Goal: Task Accomplishment & Management: Use online tool/utility

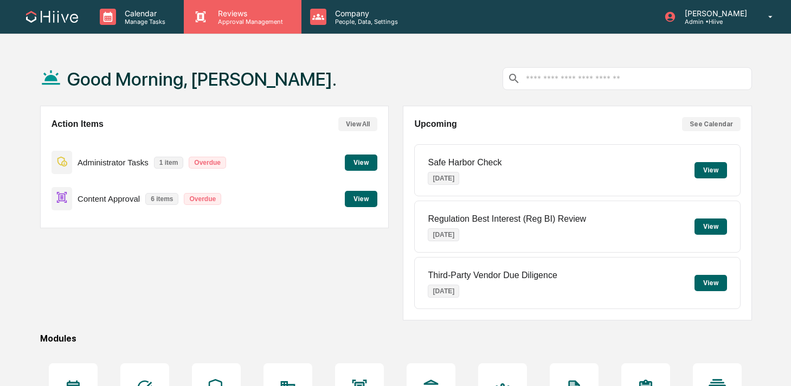
click at [230, 25] on div "Reviews Approval Management" at bounding box center [242, 17] width 117 height 34
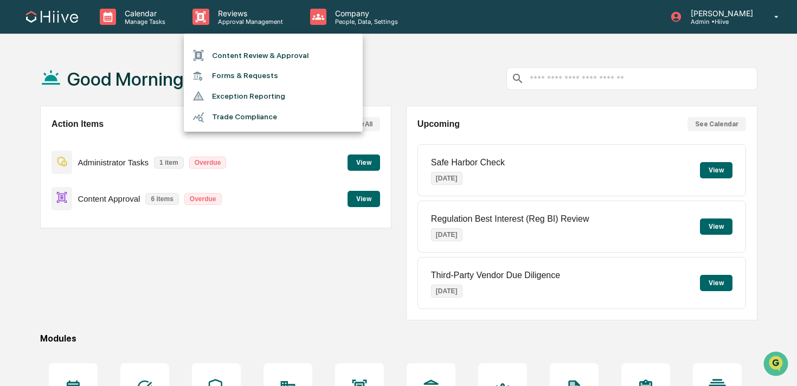
click at [232, 51] on li "Content Review & Approval" at bounding box center [273, 55] width 179 height 21
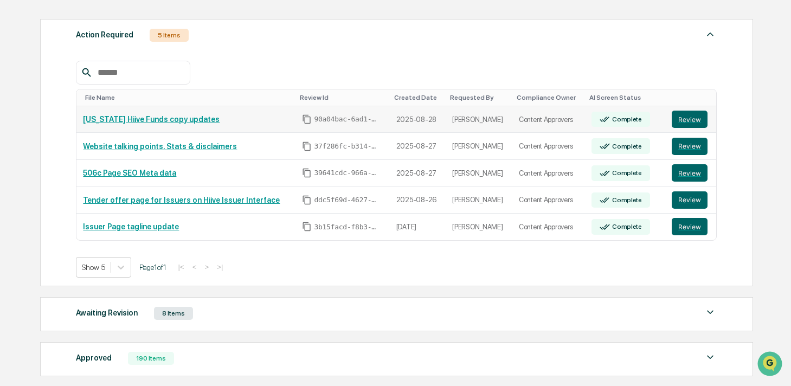
scroll to position [146, 0]
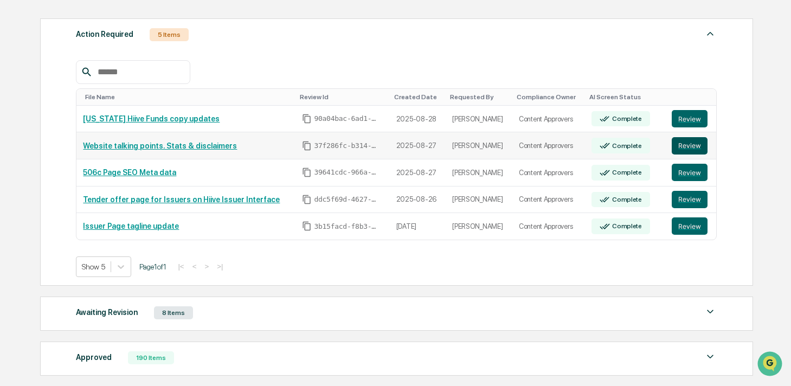
click at [683, 153] on button "Review" at bounding box center [689, 145] width 36 height 17
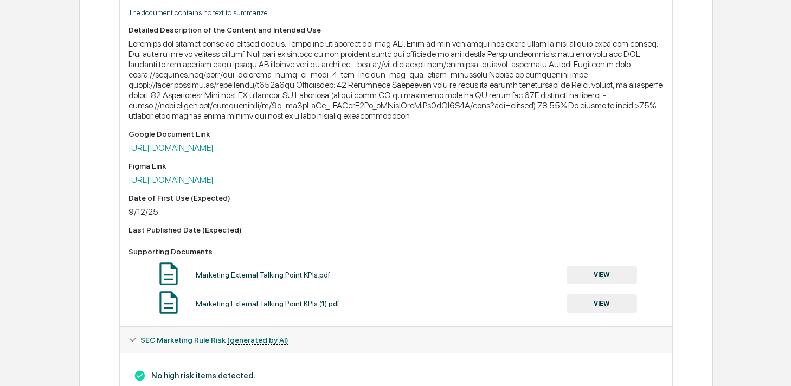
scroll to position [322, 0]
click at [578, 283] on button "VIEW" at bounding box center [601, 274] width 70 height 18
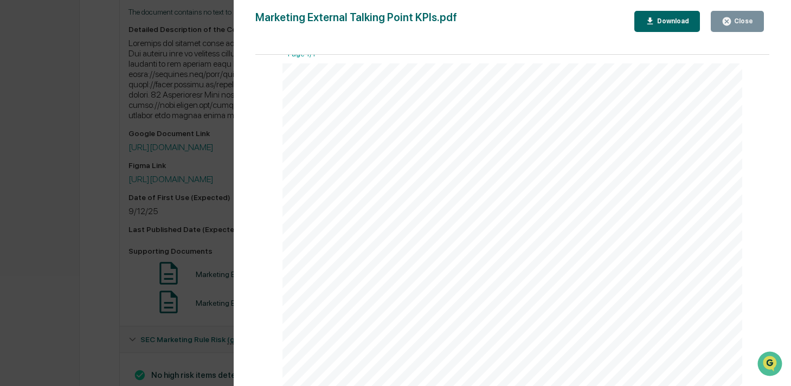
scroll to position [374, 0]
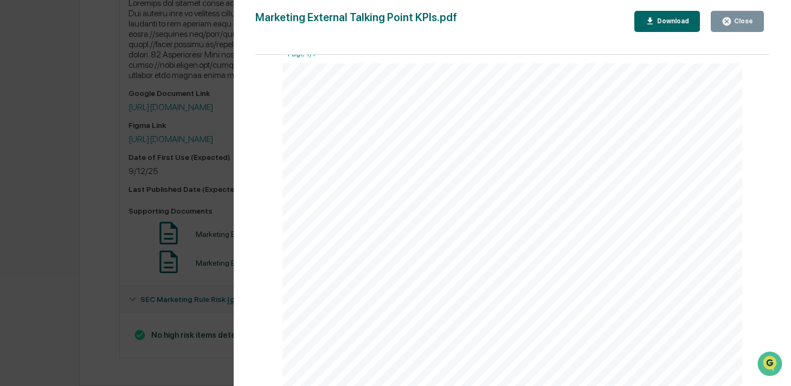
click at [202, 315] on div "Version History 08/27/2025, 09:45 PM Josh Reding Marketing External Talking Poi…" at bounding box center [395, 193] width 791 height 386
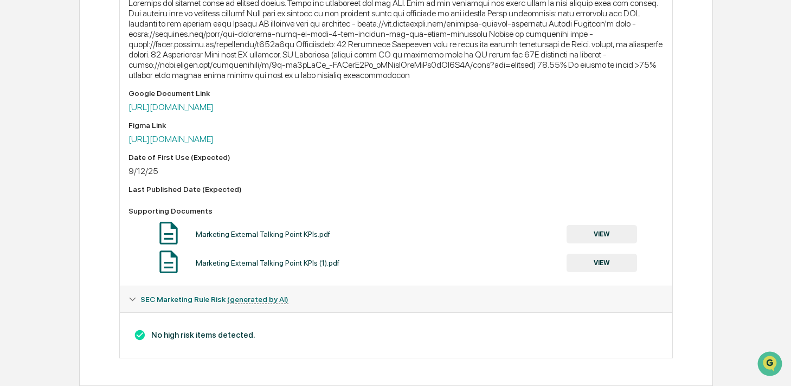
click at [618, 229] on button "VIEW" at bounding box center [601, 234] width 70 height 18
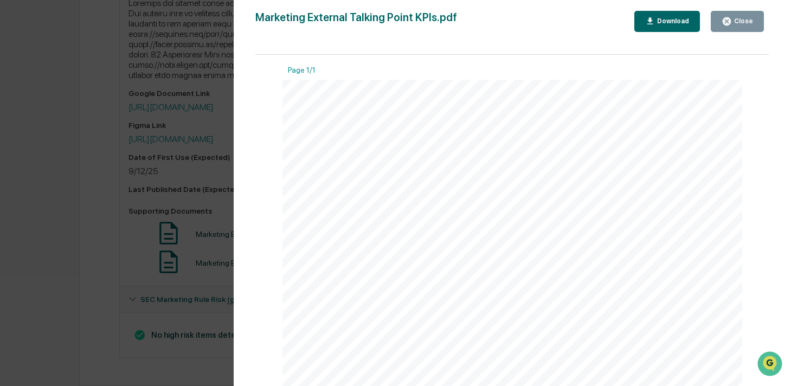
scroll to position [16, 0]
click at [207, 348] on div "Version History 08/27/2025, 09:45 PM Josh Reding Marketing External Talking Poi…" at bounding box center [395, 193] width 791 height 386
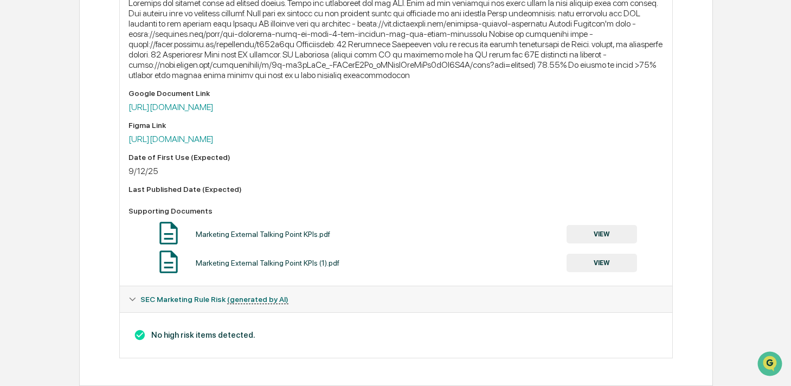
click at [609, 269] on button "VIEW" at bounding box center [601, 263] width 70 height 18
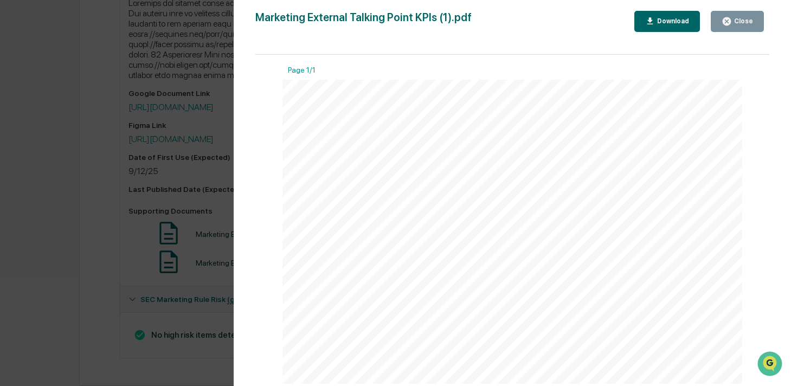
click at [170, 290] on div "Version History 08/28/2025, 11:10 PM Josh Reding Marketing External Talking Poi…" at bounding box center [395, 193] width 791 height 386
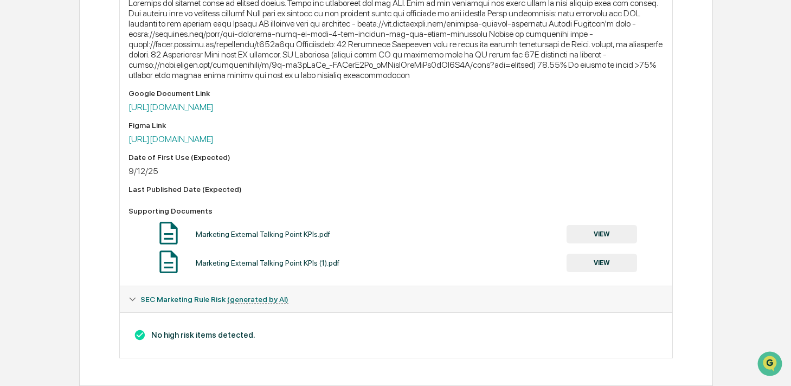
scroll to position [370, 0]
click at [214, 110] on link "https://hiive.omniapp.co/dashboards/e383f2bf" at bounding box center [170, 107] width 85 height 10
click at [605, 237] on button "VIEW" at bounding box center [601, 234] width 70 height 18
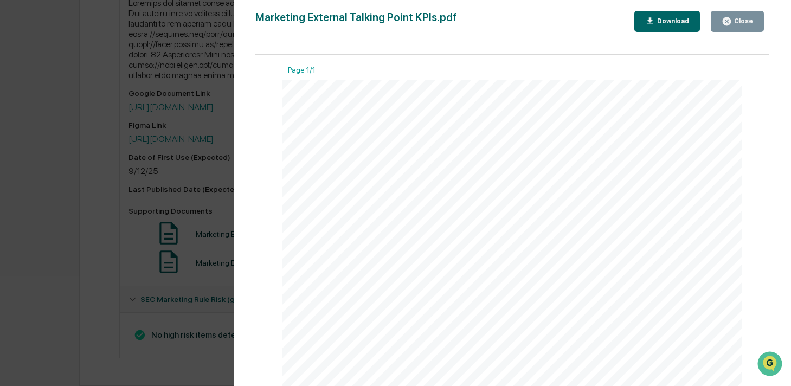
scroll to position [4, 0]
click at [172, 243] on div "Version History 08/27/2025, 09:45 PM Josh Reding Marketing External Talking Poi…" at bounding box center [395, 193] width 791 height 386
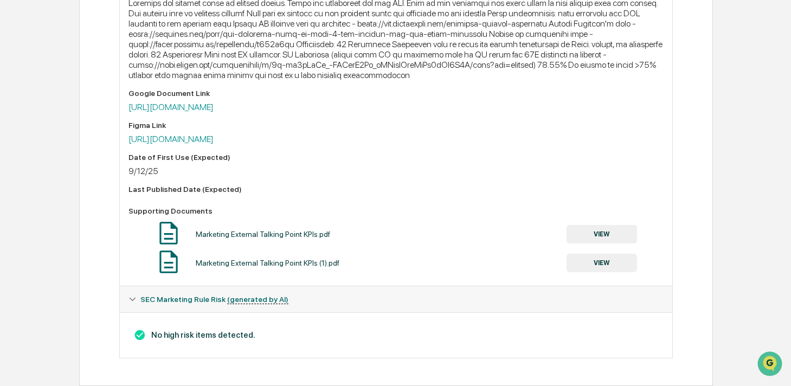
click at [585, 272] on button "VIEW" at bounding box center [601, 263] width 70 height 18
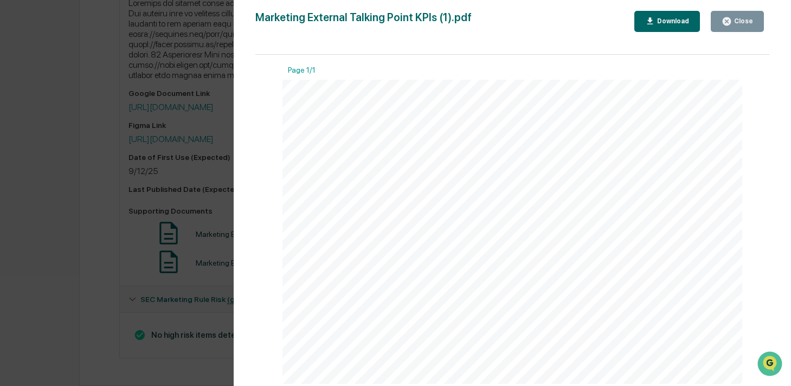
click at [233, 303] on div "Version History 08/28/2025, 11:10 PM Josh Reding Marketing External Talking Poi…" at bounding box center [395, 193] width 791 height 386
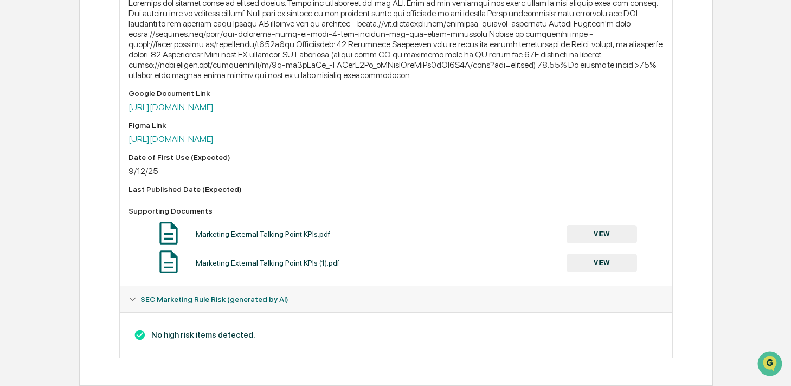
click at [594, 238] on button "VIEW" at bounding box center [601, 234] width 70 height 18
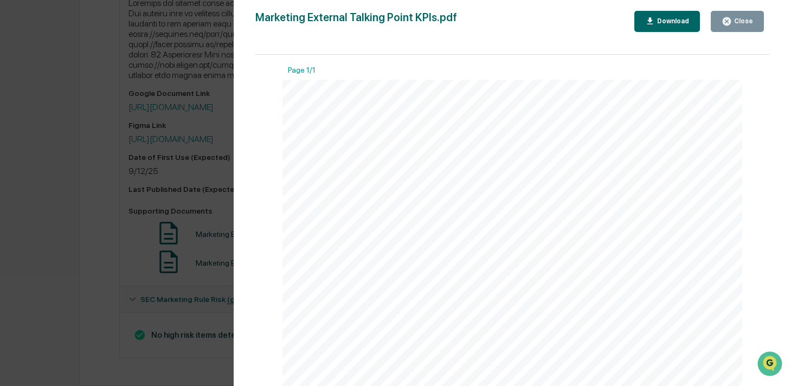
click at [192, 298] on div "Version History 08/27/2025, 09:45 PM Josh Reding Marketing External Talking Poi…" at bounding box center [395, 193] width 791 height 386
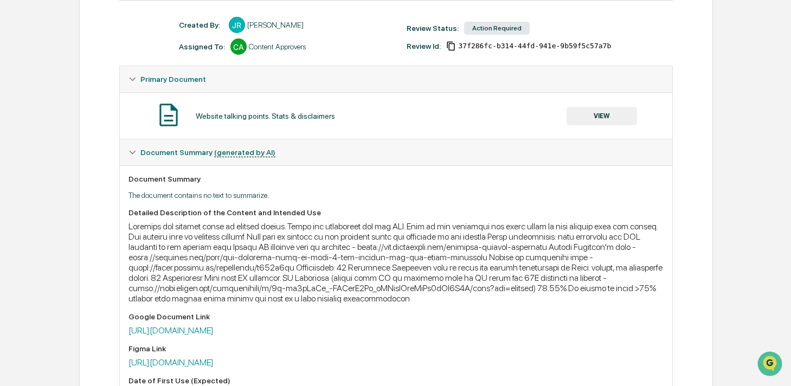
scroll to position [0, 0]
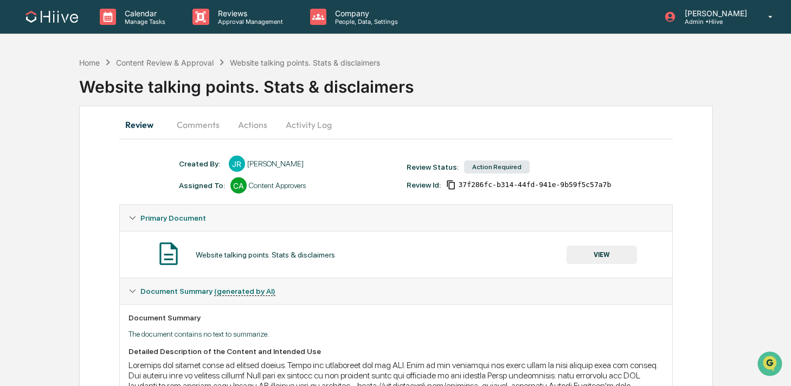
click at [286, 133] on button "Activity Log" at bounding box center [308, 125] width 63 height 26
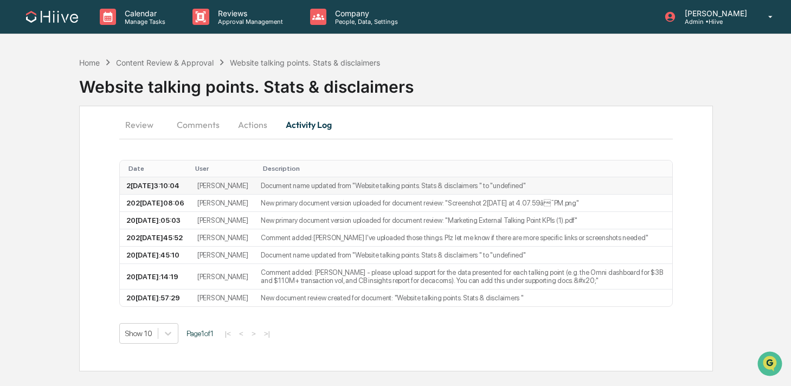
scroll to position [13, 0]
click at [245, 112] on button "Actions" at bounding box center [252, 125] width 49 height 26
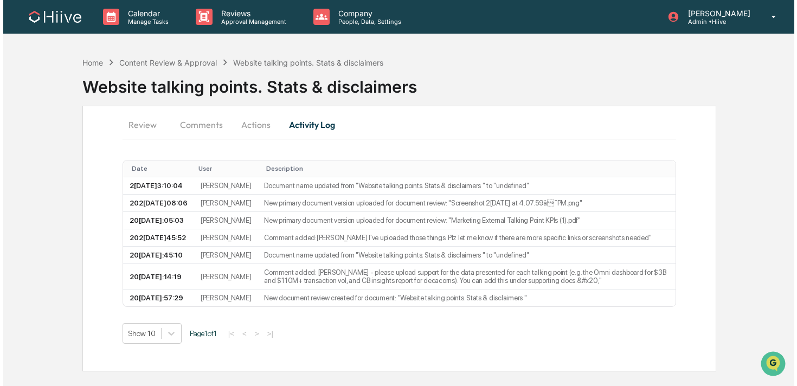
scroll to position [0, 0]
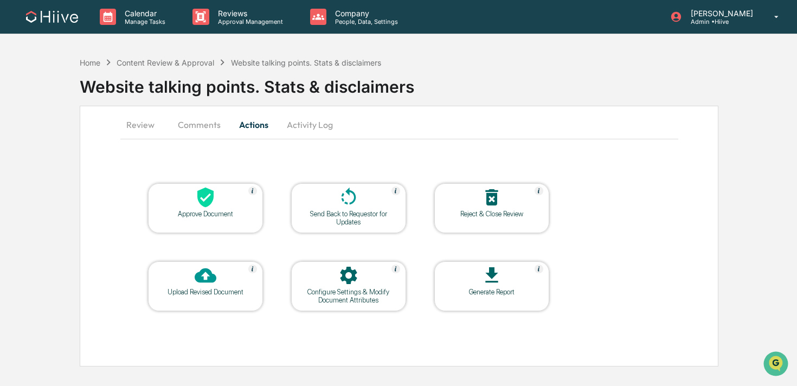
click at [344, 298] on div "Configure Settings & Modify Document Attributes" at bounding box center [349, 296] width 98 height 16
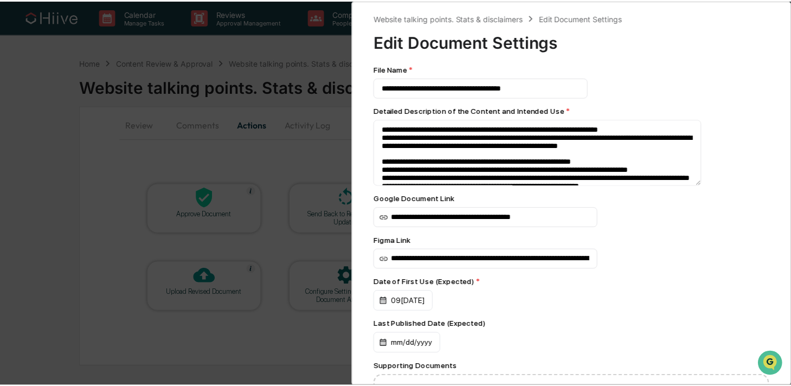
scroll to position [163, 0]
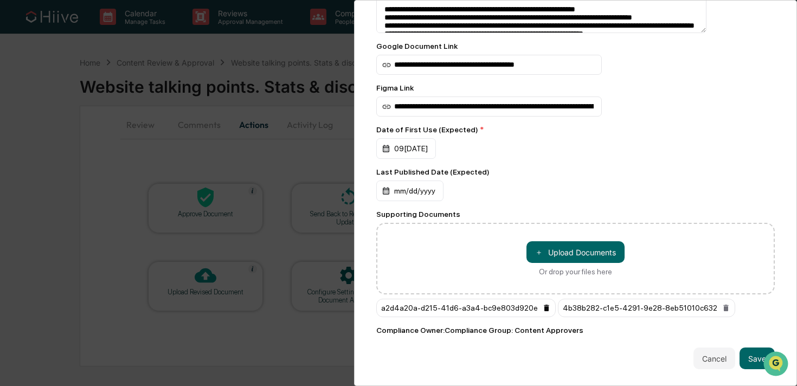
click at [546, 305] on icon at bounding box center [546, 308] width 5 height 7
click at [744, 354] on button "Save" at bounding box center [756, 358] width 35 height 22
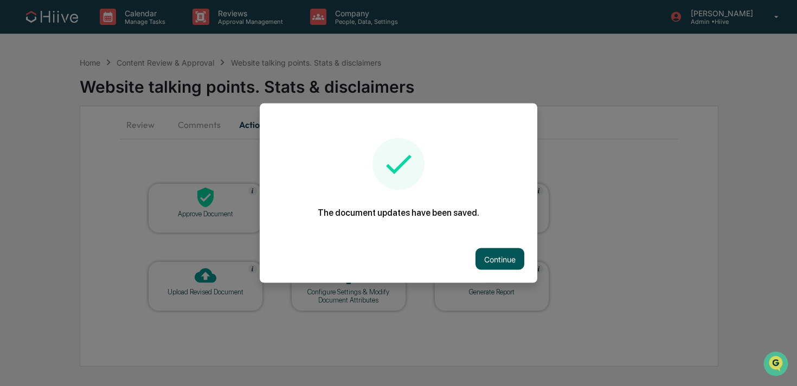
click at [476, 261] on button "Continue" at bounding box center [499, 259] width 49 height 22
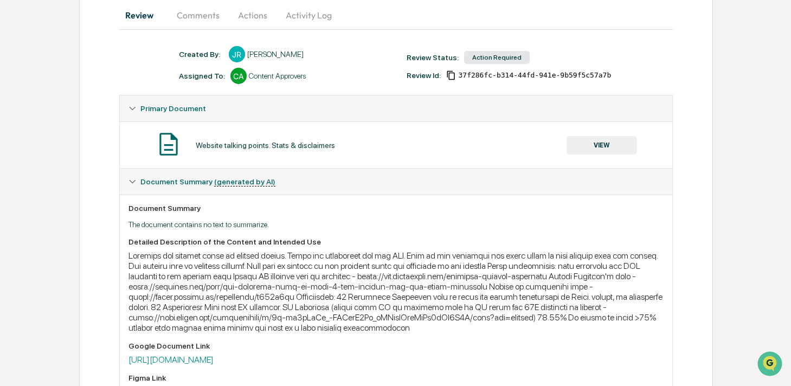
scroll to position [346, 0]
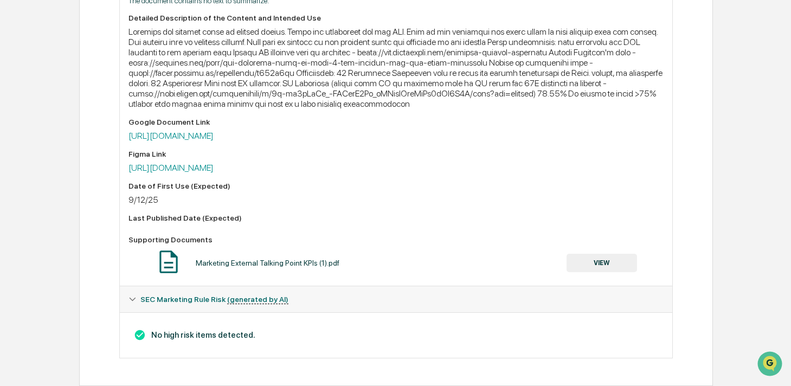
click at [595, 257] on button "VIEW" at bounding box center [601, 263] width 70 height 18
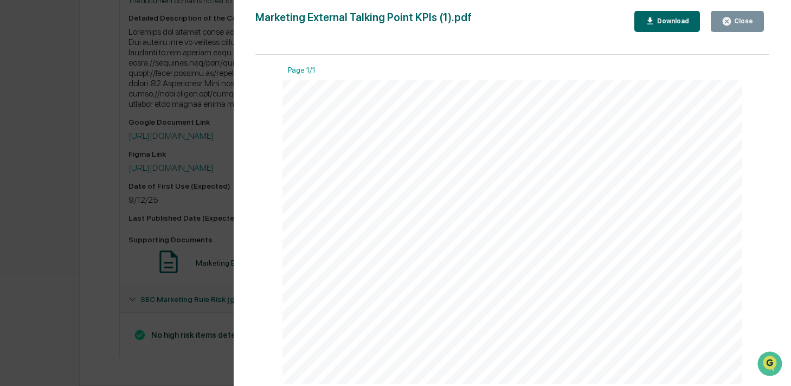
click at [210, 297] on div "Version History 08/28/2025, 11:10 PM Josh Reding Marketing External Talking Poi…" at bounding box center [395, 193] width 791 height 386
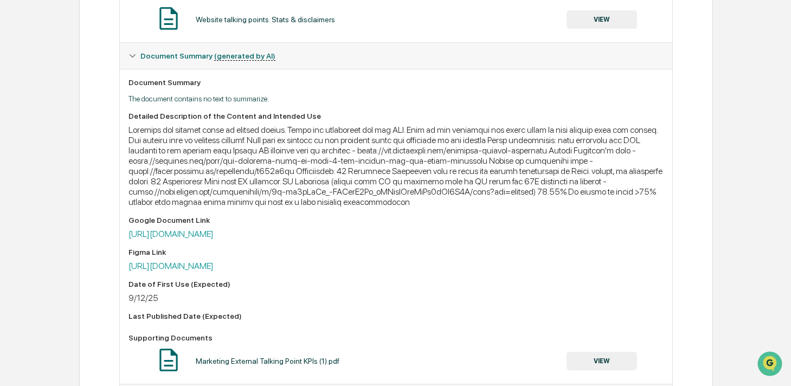
scroll to position [165, 0]
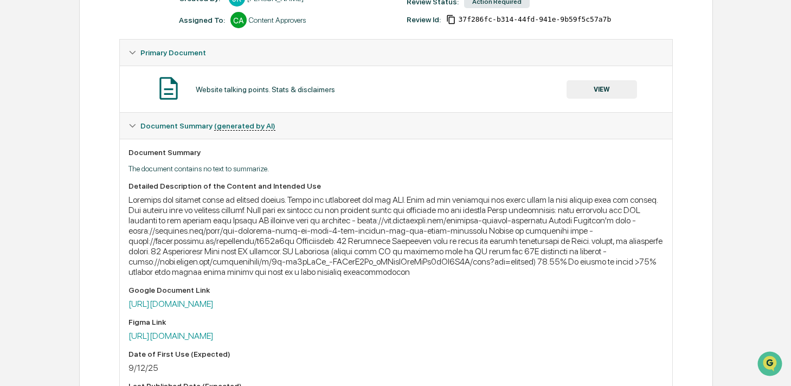
click at [604, 85] on button "VIEW" at bounding box center [601, 89] width 70 height 18
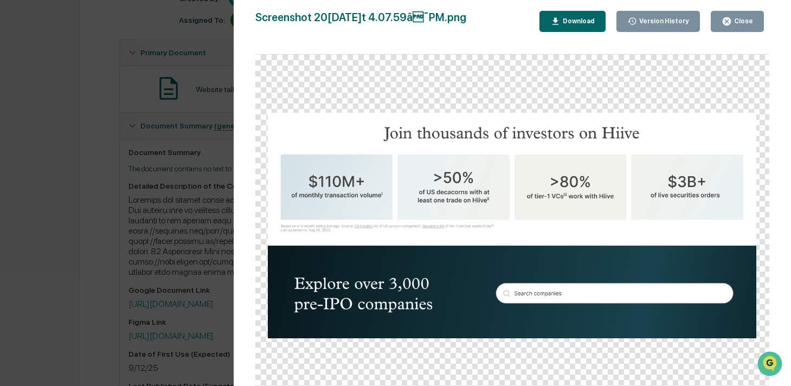
click at [179, 287] on div "Version History 08/29/2025, 02:42 PM Stephanie Bernard 08/28/2025, 11:12 PM Jos…" at bounding box center [395, 193] width 791 height 386
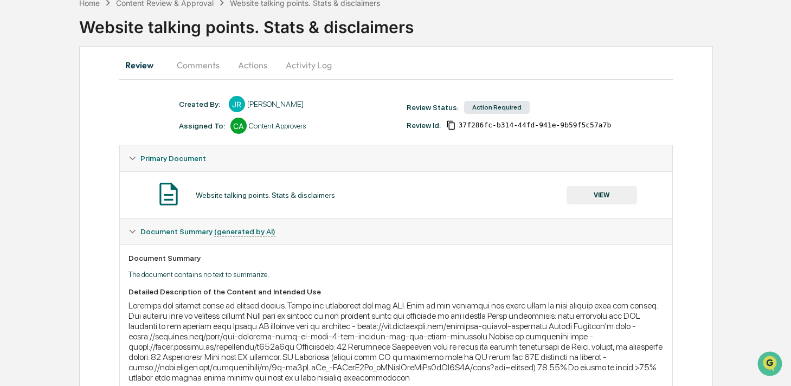
scroll to position [0, 0]
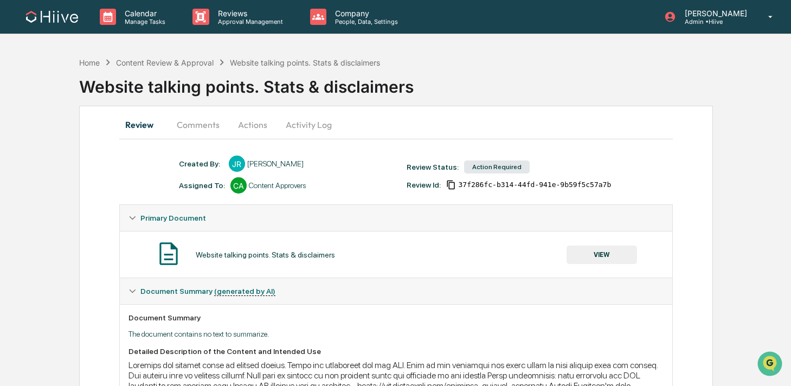
click at [209, 124] on button "Comments" at bounding box center [198, 125] width 60 height 26
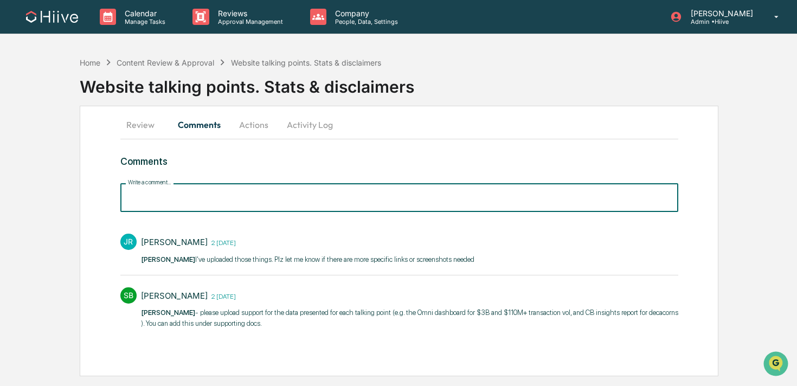
click at [184, 203] on input "Write a comment..." at bounding box center [399, 197] width 558 height 29
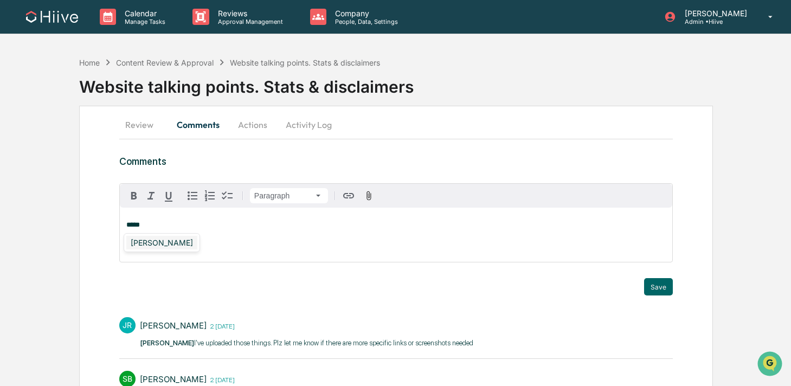
click at [171, 244] on div "Susan Woodard" at bounding box center [161, 243] width 71 height 14
click at [248, 126] on button "Actions" at bounding box center [252, 125] width 49 height 26
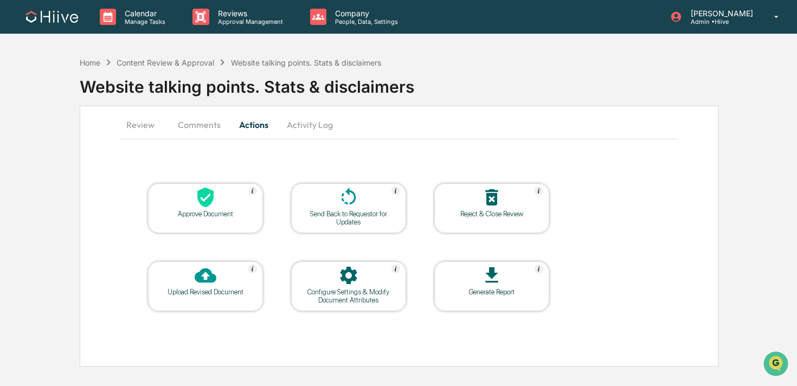
click at [307, 129] on button "Activity Log" at bounding box center [309, 125] width 63 height 26
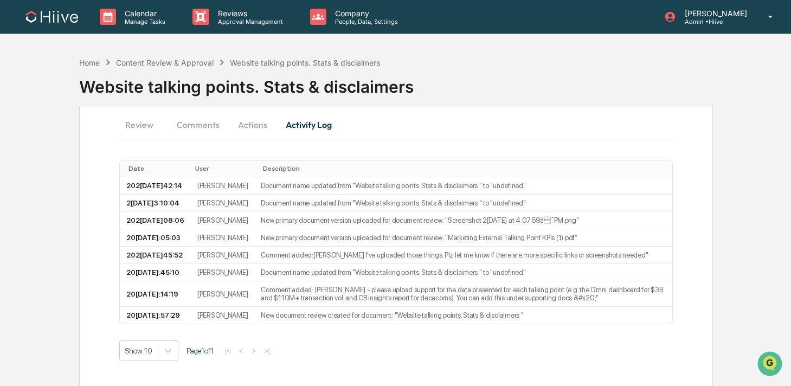
click at [188, 129] on button "Comments" at bounding box center [198, 125] width 60 height 26
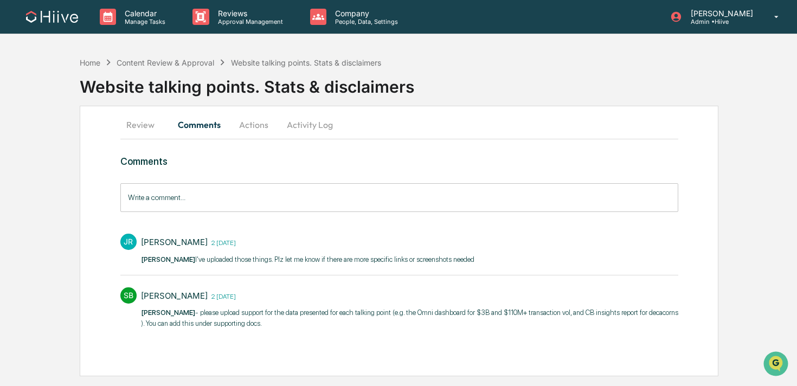
click at [153, 130] on button "Review" at bounding box center [144, 125] width 49 height 26
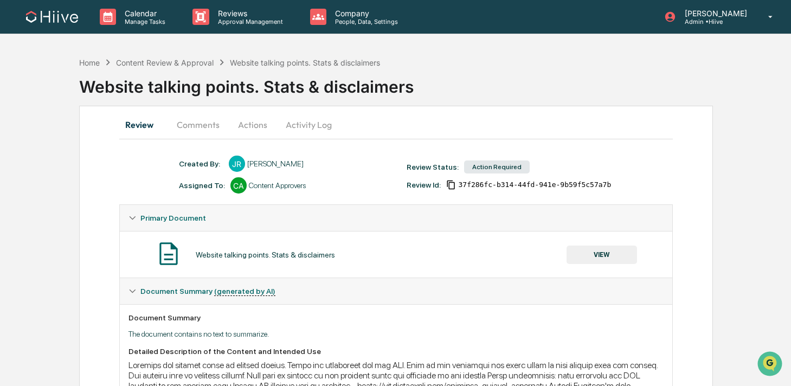
click at [617, 262] on button "VIEW" at bounding box center [601, 254] width 70 height 18
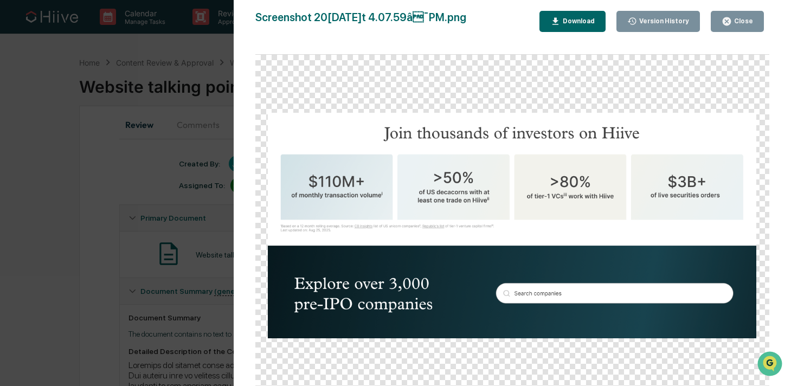
click at [216, 278] on div "Version History 08/29/2025, 02:42 PM Stephanie Bernard 08/28/2025, 11:12 PM Jos…" at bounding box center [395, 193] width 791 height 386
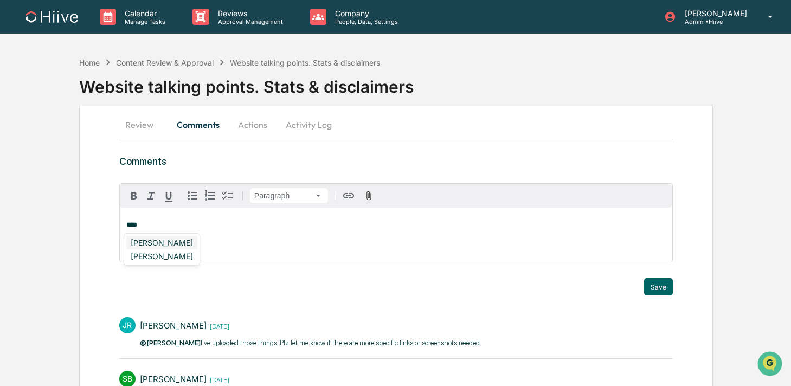
click at [161, 239] on div "[PERSON_NAME]" at bounding box center [161, 243] width 71 height 14
click at [649, 288] on button "Save" at bounding box center [658, 286] width 29 height 17
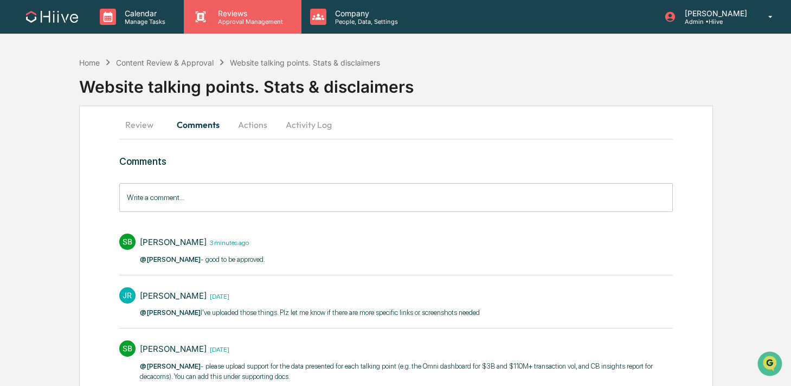
click at [218, 23] on p "Approval Management" at bounding box center [248, 22] width 79 height 8
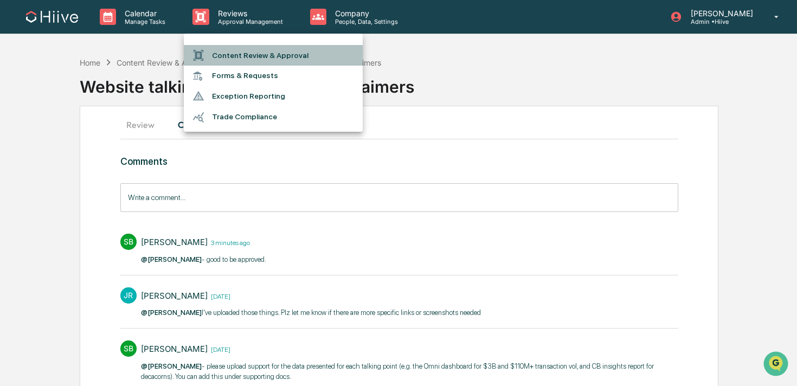
click at [218, 59] on li "Content Review & Approval" at bounding box center [273, 55] width 179 height 21
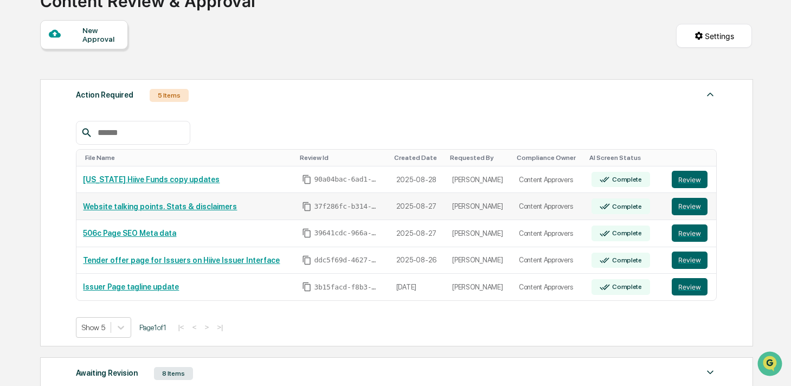
scroll to position [86, 0]
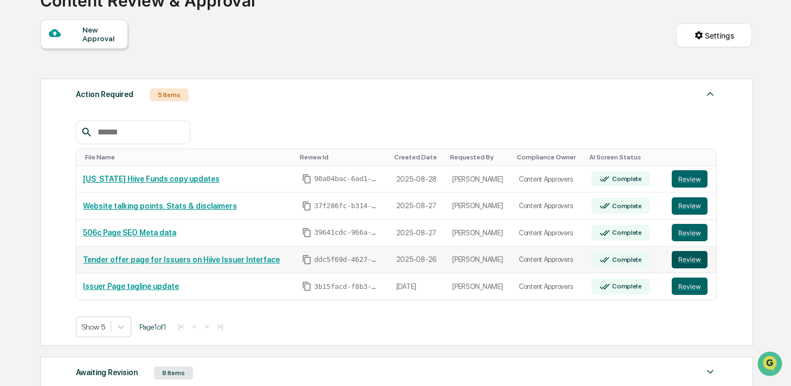
click at [691, 261] on button "Review" at bounding box center [689, 259] width 36 height 17
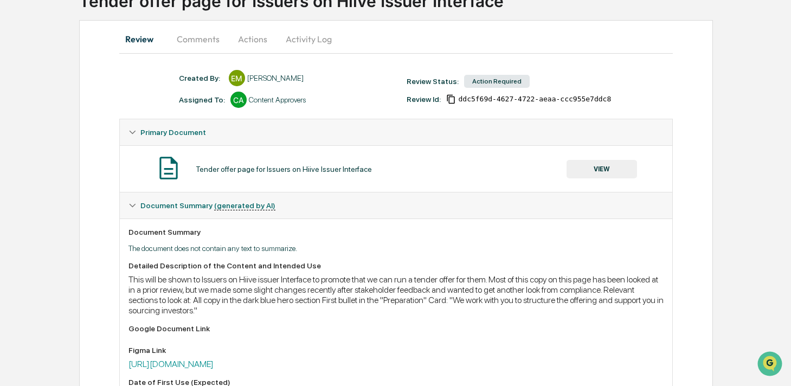
click at [208, 38] on button "Comments" at bounding box center [198, 39] width 60 height 26
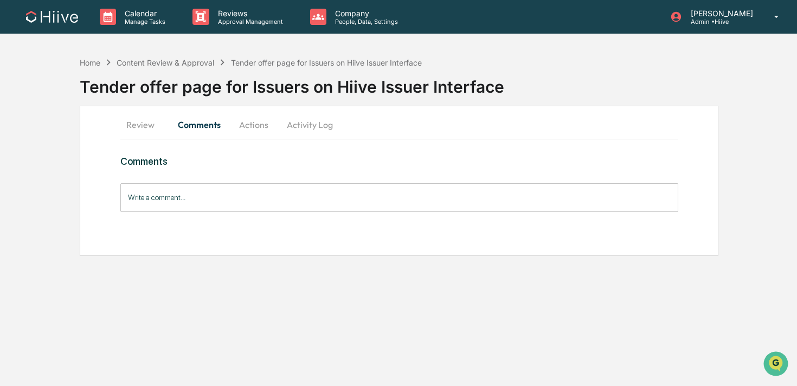
click at [151, 121] on button "Review" at bounding box center [144, 125] width 49 height 26
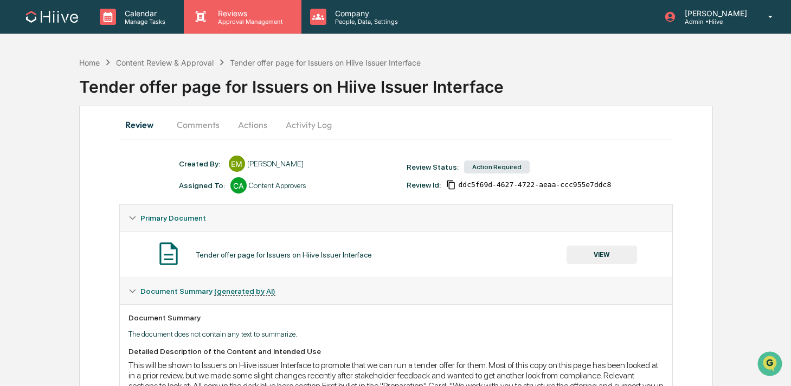
click at [226, 23] on p "Approval Management" at bounding box center [248, 22] width 79 height 8
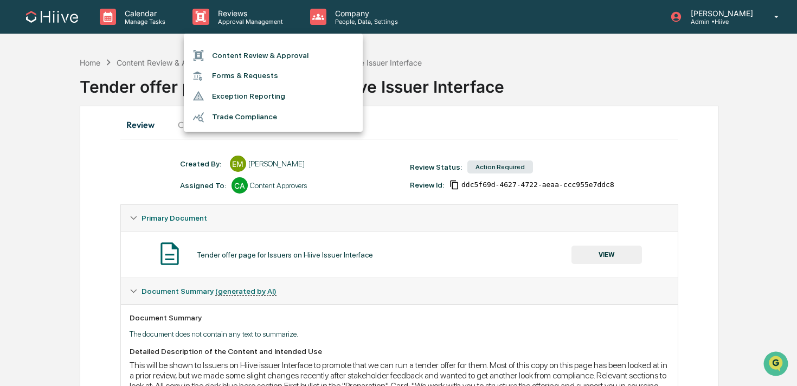
click at [226, 46] on li "Content Review & Approval" at bounding box center [273, 55] width 179 height 21
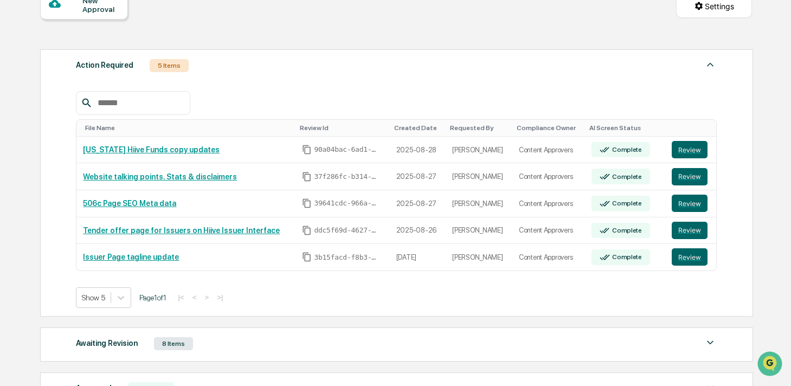
scroll to position [118, 0]
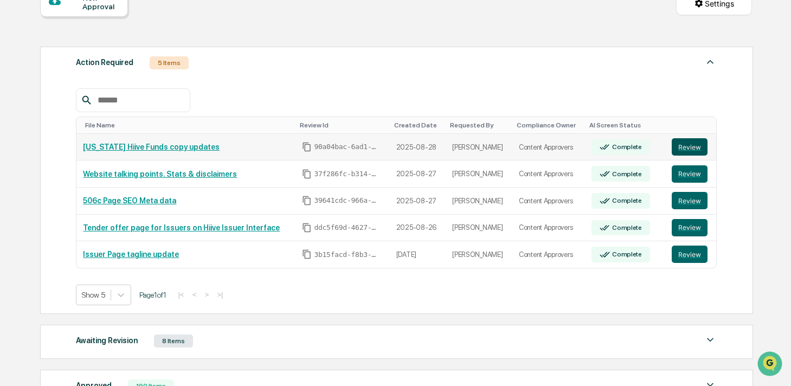
click at [684, 152] on button "Review" at bounding box center [689, 146] width 36 height 17
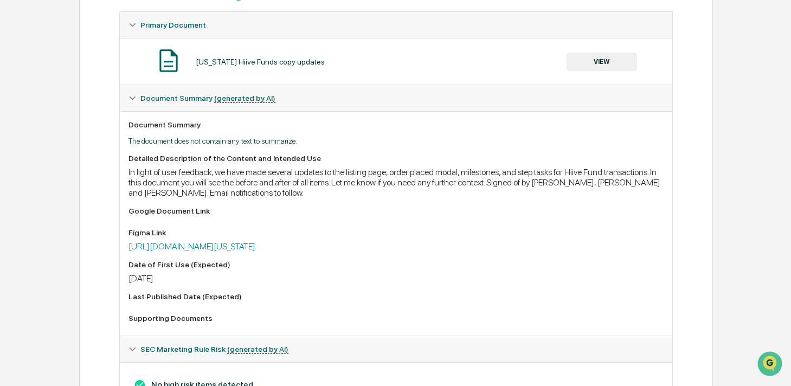
scroll to position [42, 0]
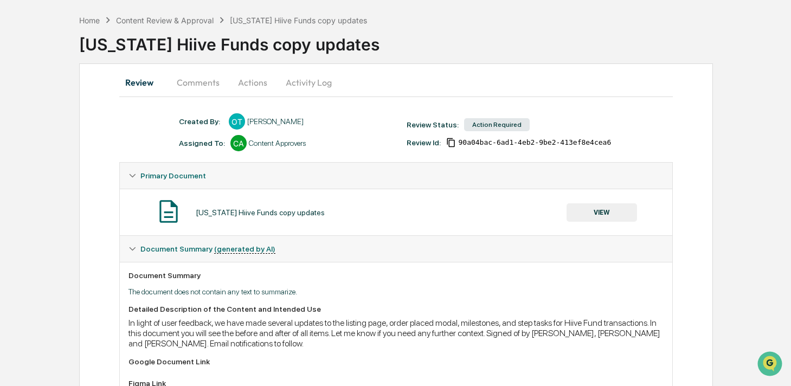
click at [594, 211] on button "VIEW" at bounding box center [601, 212] width 70 height 18
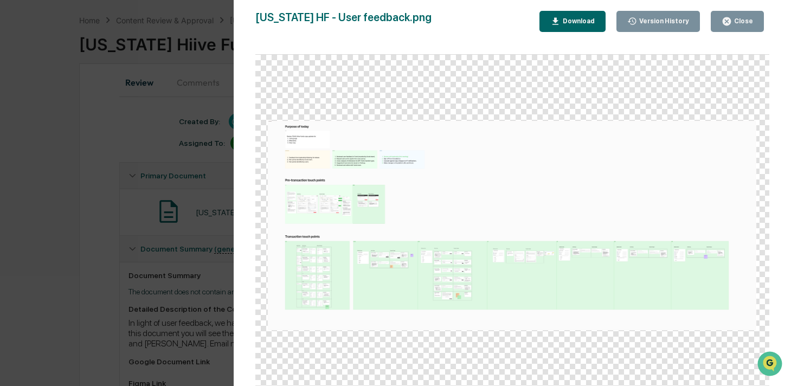
click at [751, 18] on div "Close" at bounding box center [742, 21] width 21 height 8
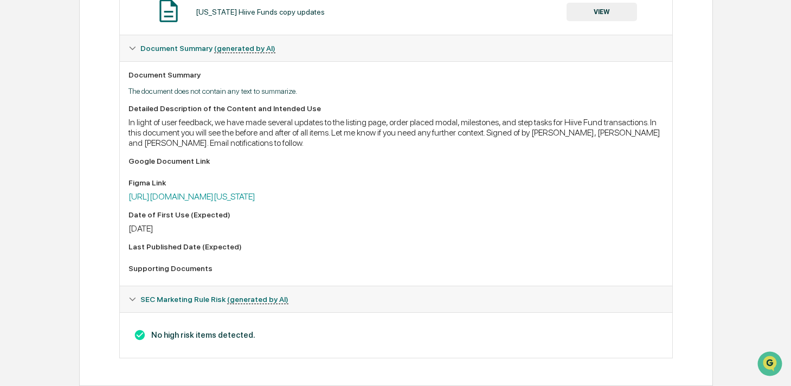
scroll to position [255, 0]
click at [255, 191] on link "[URL][DOMAIN_NAME][US_STATE]" at bounding box center [191, 196] width 127 height 10
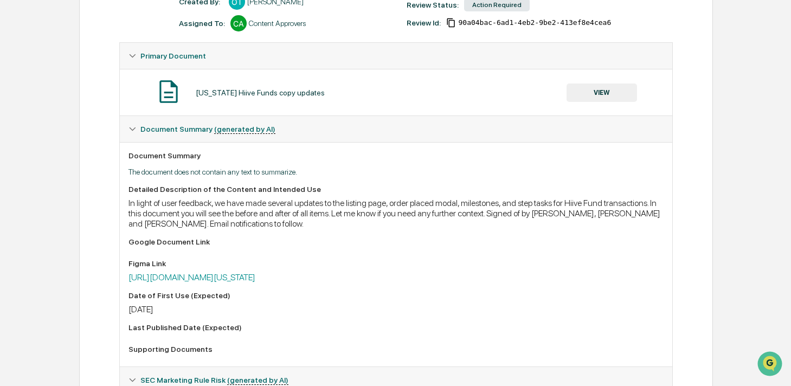
scroll to position [0, 0]
